Goal: Information Seeking & Learning: Understand process/instructions

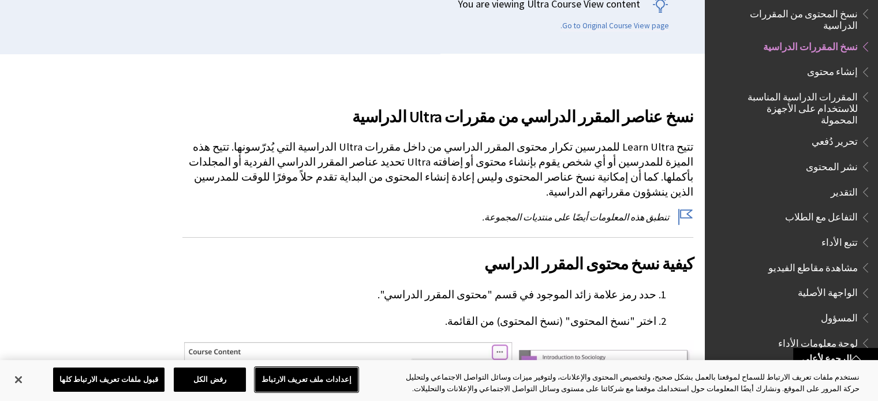
scroll to position [200, 0]
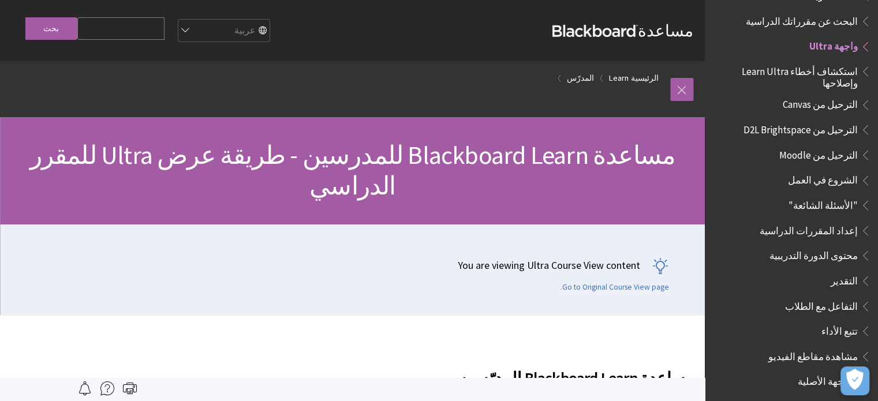
click at [840, 12] on span "البحث عن مقرراتك الدراسية" at bounding box center [802, 20] width 112 height 16
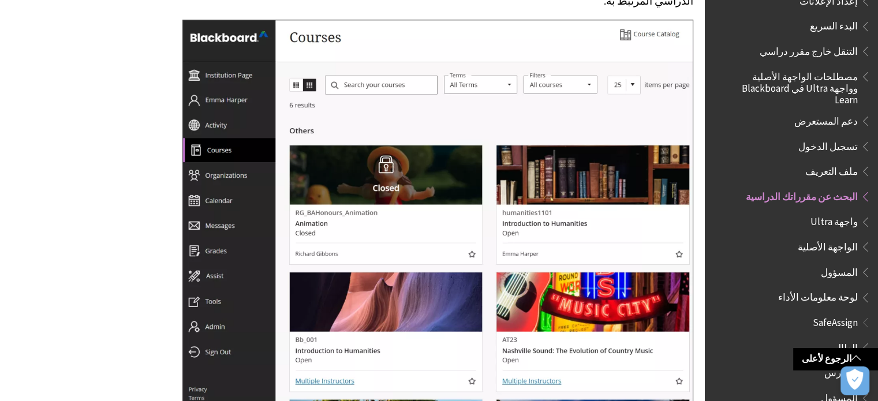
scroll to position [567, 0]
